Goal: Task Accomplishment & Management: Use online tool/utility

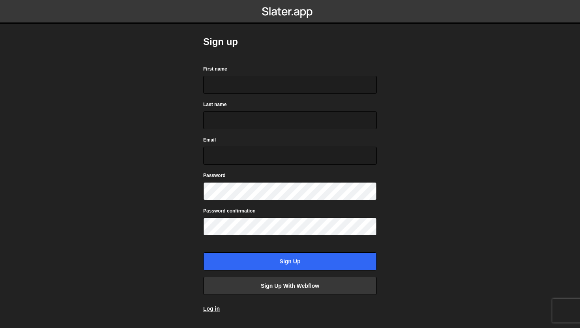
click at [215, 95] on form "First name Last name Email Password Password confirmation Sign up" at bounding box center [290, 168] width 174 height 206
click at [218, 88] on input "First name" at bounding box center [290, 85] width 174 height 18
type input "Daria"
click at [270, 112] on input "Last name" at bounding box center [290, 120] width 174 height 18
type input "Pukhkenko"
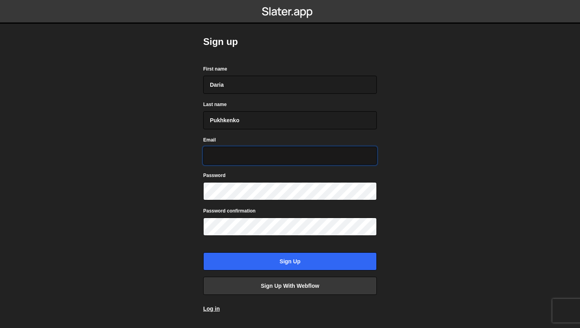
click at [314, 151] on input "Email" at bounding box center [290, 156] width 174 height 18
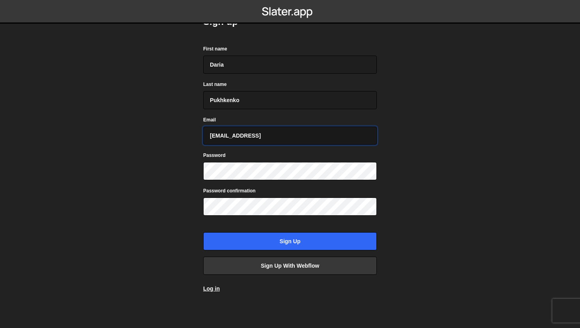
type input "[EMAIL_ADDRESS]"
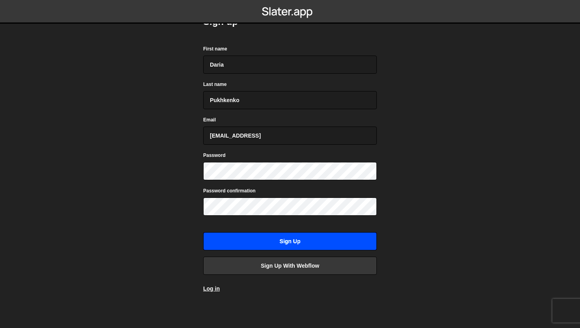
click at [312, 243] on input "Sign up" at bounding box center [290, 241] width 174 height 18
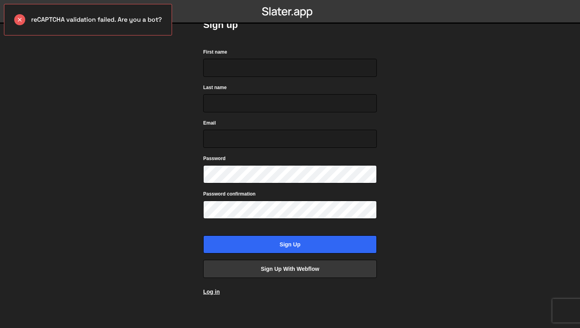
scroll to position [20, 0]
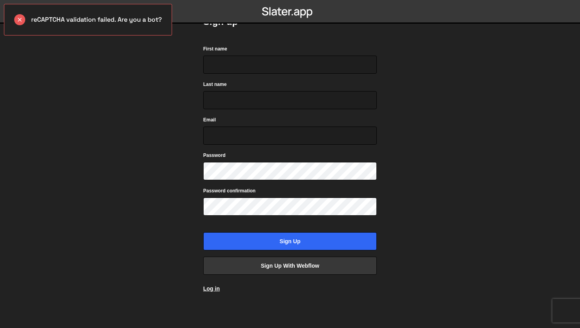
click at [151, 24] on div "reCAPTCHA validation failed. Are you a bot?" at bounding box center [88, 20] width 168 height 32
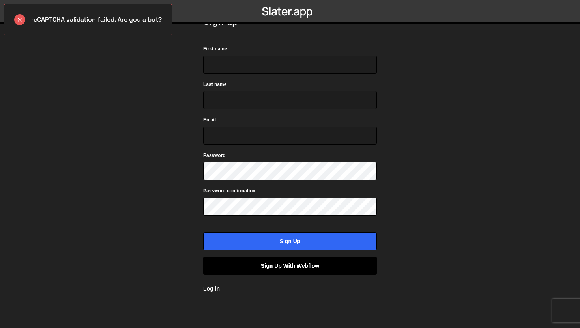
click at [347, 268] on link "Sign up with Webflow" at bounding box center [290, 266] width 174 height 18
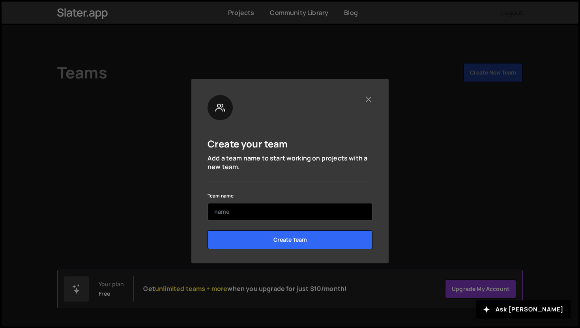
click at [346, 209] on input "text" at bounding box center [289, 211] width 165 height 17
type input "Dataforest"
click at [207, 230] on input "Create Team" at bounding box center [289, 239] width 165 height 19
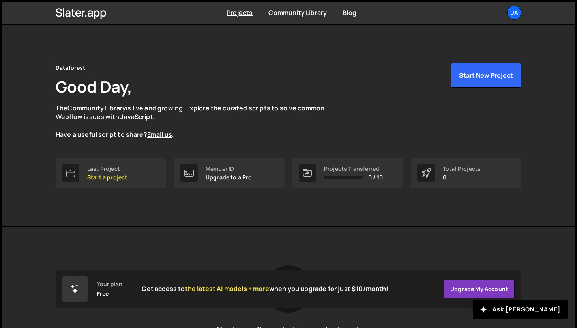
click at [308, 249] on div "Slater is designed for desktop use. Please use a larger screen to access the fu…" at bounding box center [288, 325] width 489 height 194
click at [496, 85] on button "Start New Project" at bounding box center [485, 75] width 71 height 24
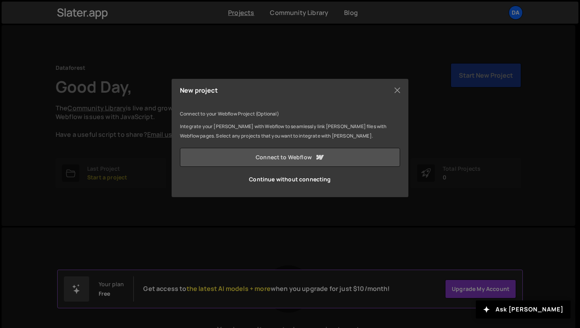
click at [368, 156] on link "Connect to Webflow" at bounding box center [290, 157] width 220 height 19
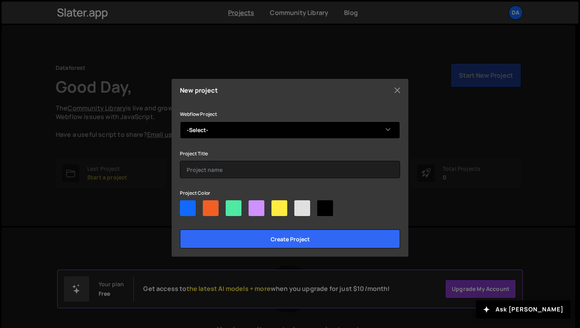
click at [272, 127] on select "-Select- DATAFOREST" at bounding box center [290, 129] width 220 height 17
select select "65d8ee5f025f02594c614c12"
click at [180, 121] on select "-Select- DATAFOREST" at bounding box center [290, 129] width 220 height 17
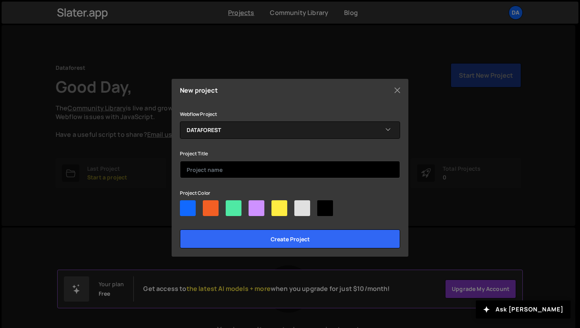
click at [258, 169] on input "text" at bounding box center [290, 169] width 220 height 17
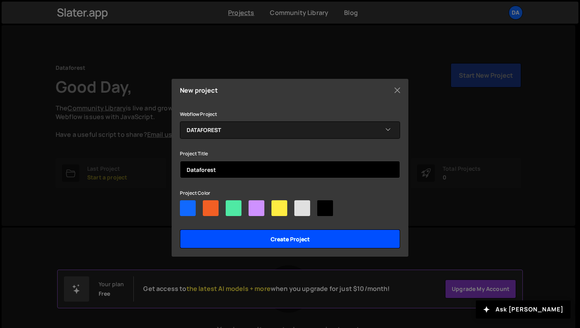
type input "Dataforest"
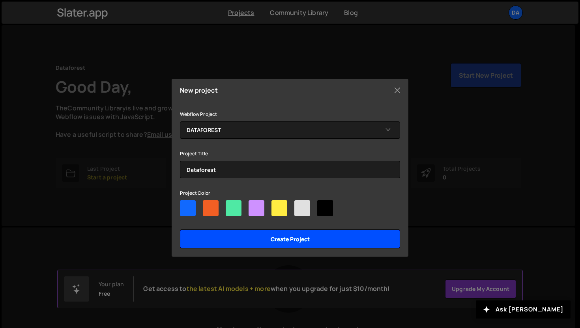
click at [316, 242] on input "Create project" at bounding box center [290, 239] width 220 height 19
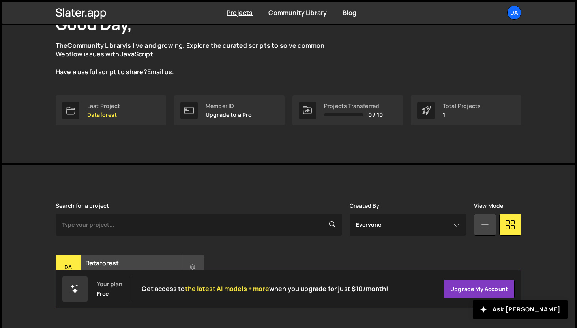
scroll to position [78, 0]
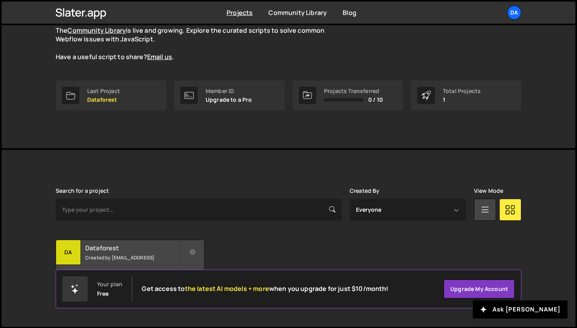
click at [164, 247] on h2 "Dataforest" at bounding box center [132, 248] width 95 height 9
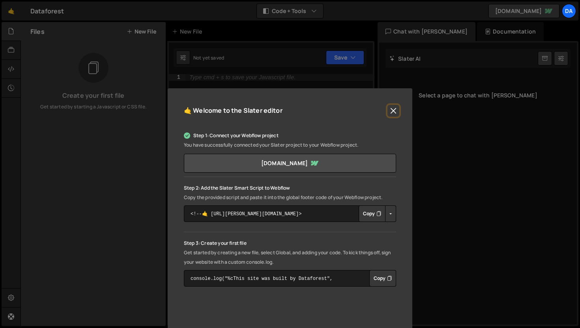
click at [396, 109] on button "Close" at bounding box center [393, 111] width 12 height 12
